Goal: Download file/media

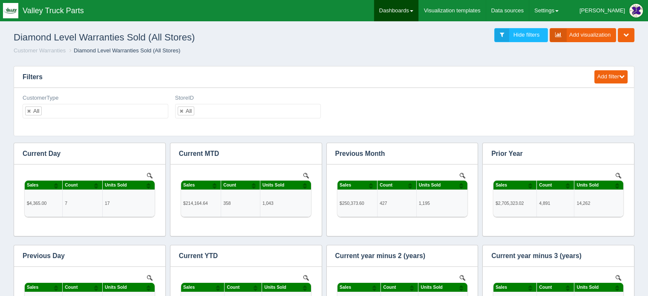
click at [418, 8] on link "Dashboards" at bounding box center [396, 10] width 44 height 21
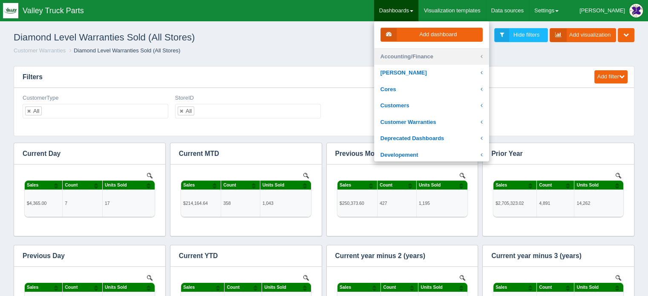
click at [437, 55] on link "Accounting/Finance" at bounding box center [431, 57] width 115 height 17
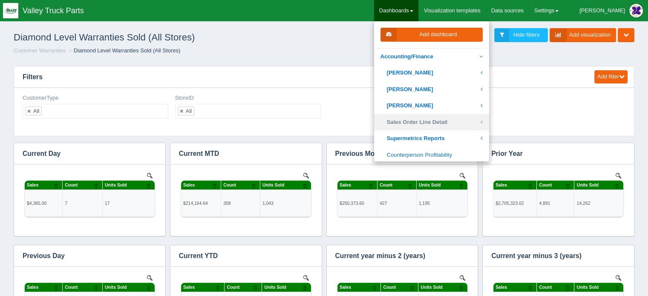
click at [449, 121] on link "Sales Order Line Detail" at bounding box center [431, 122] width 115 height 17
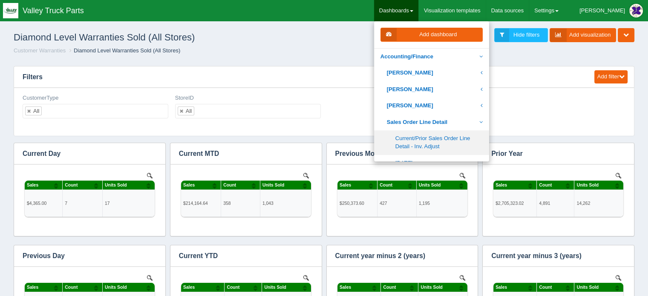
click at [454, 141] on link "Current/Prior Sales Order Line Detail - Inv. Adjust" at bounding box center [431, 142] width 115 height 24
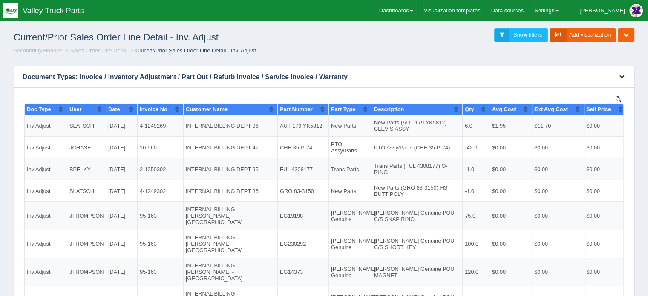
click at [623, 75] on icon "button" at bounding box center [622, 77] width 6 height 6
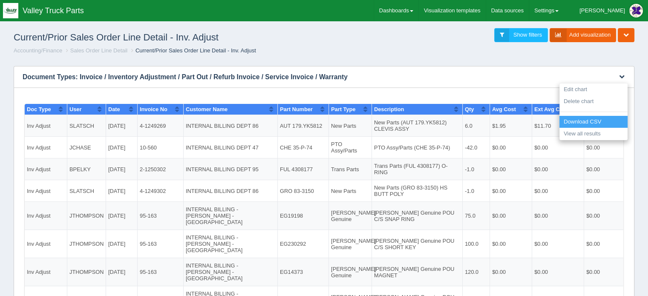
click at [587, 120] on link "Download CSV" at bounding box center [594, 122] width 68 height 12
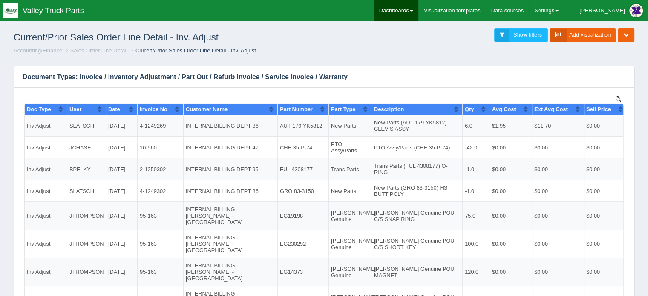
click at [419, 6] on link "Dashboards" at bounding box center [396, 10] width 44 height 21
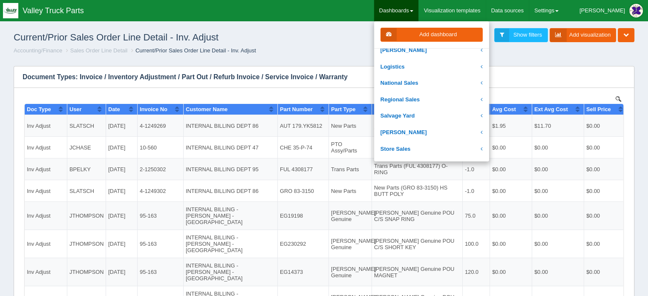
scroll to position [213, 0]
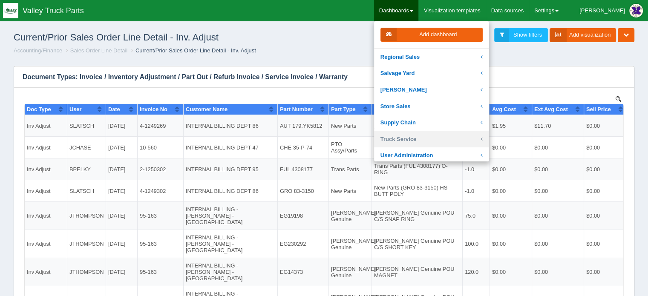
click at [432, 139] on link "Truck Service" at bounding box center [431, 139] width 115 height 17
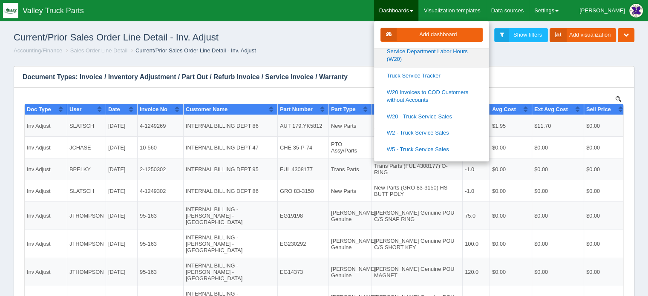
scroll to position [341, 0]
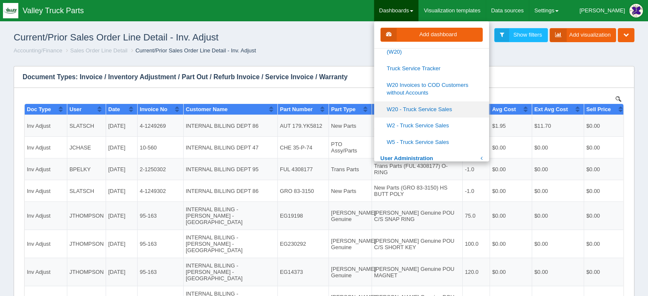
click at [442, 108] on link "W20 - Truck Service Sales" at bounding box center [431, 109] width 115 height 17
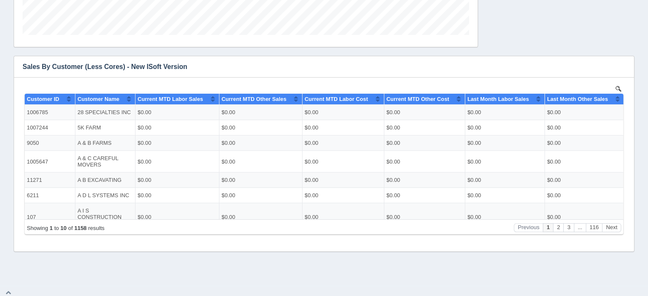
scroll to position [287, 0]
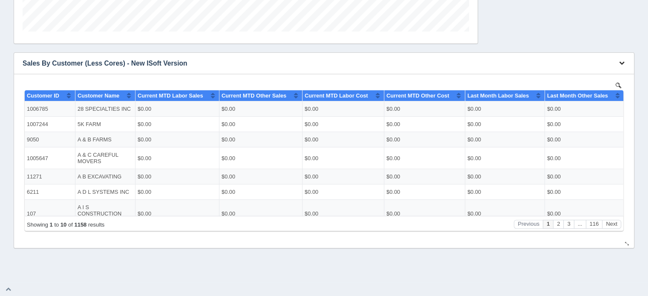
click at [623, 61] on icon "button" at bounding box center [622, 63] width 6 height 6
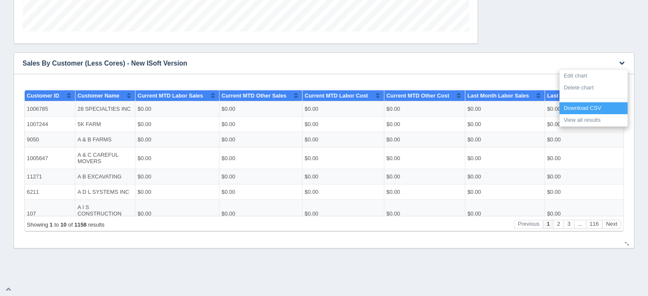
click at [583, 107] on link "Download CSV" at bounding box center [594, 108] width 68 height 12
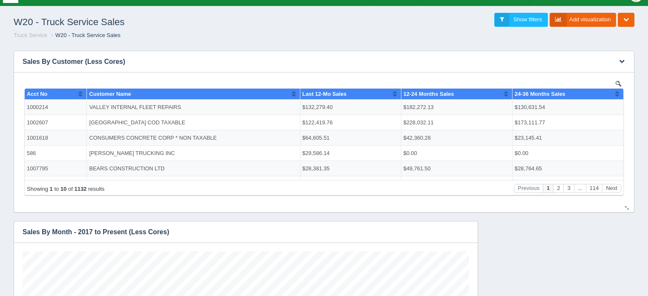
scroll to position [0, 0]
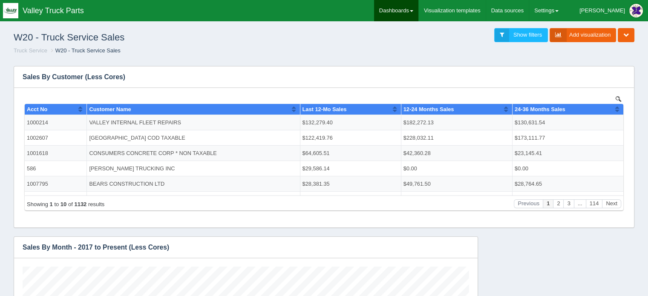
click at [419, 6] on link "Dashboards" at bounding box center [396, 10] width 44 height 21
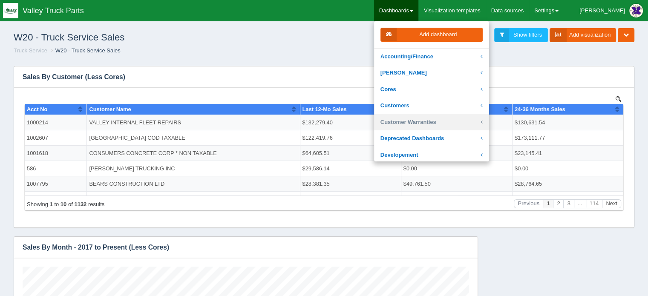
click at [425, 121] on link "Customer Warranties" at bounding box center [431, 122] width 115 height 17
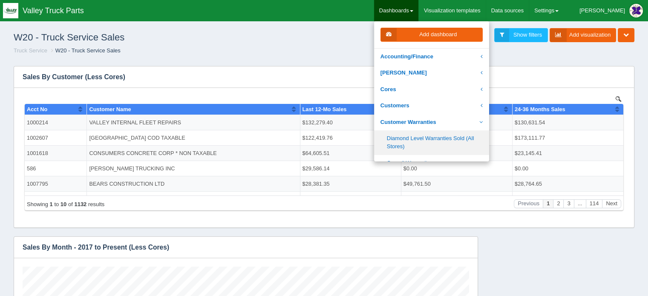
click at [420, 139] on link "Diamond Level Warranties Sold (All Stores)" at bounding box center [431, 142] width 115 height 24
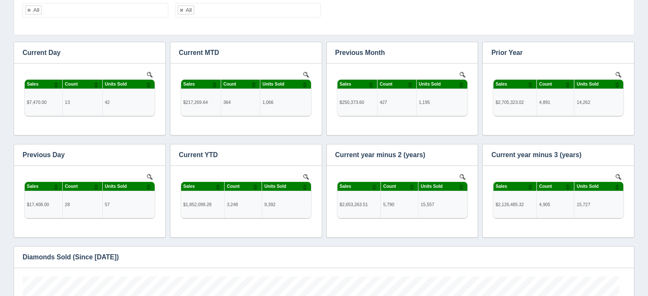
scroll to position [99, 0]
